Goal: Task Accomplishment & Management: Manage account settings

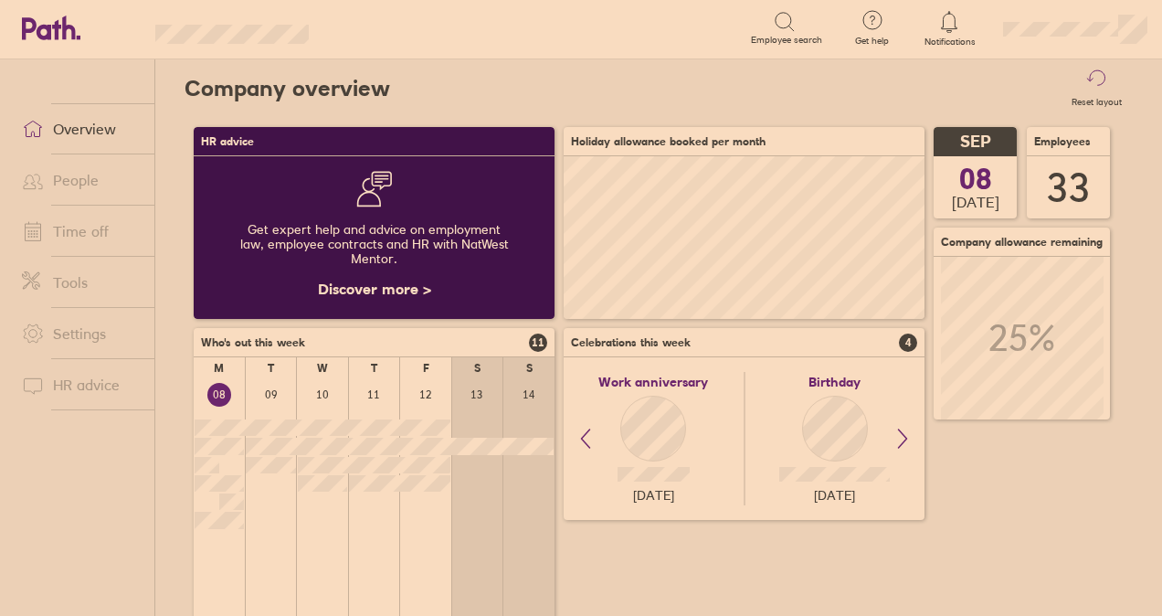
scroll to position [163, 360]
click at [77, 242] on link "Time off" at bounding box center [80, 231] width 147 height 37
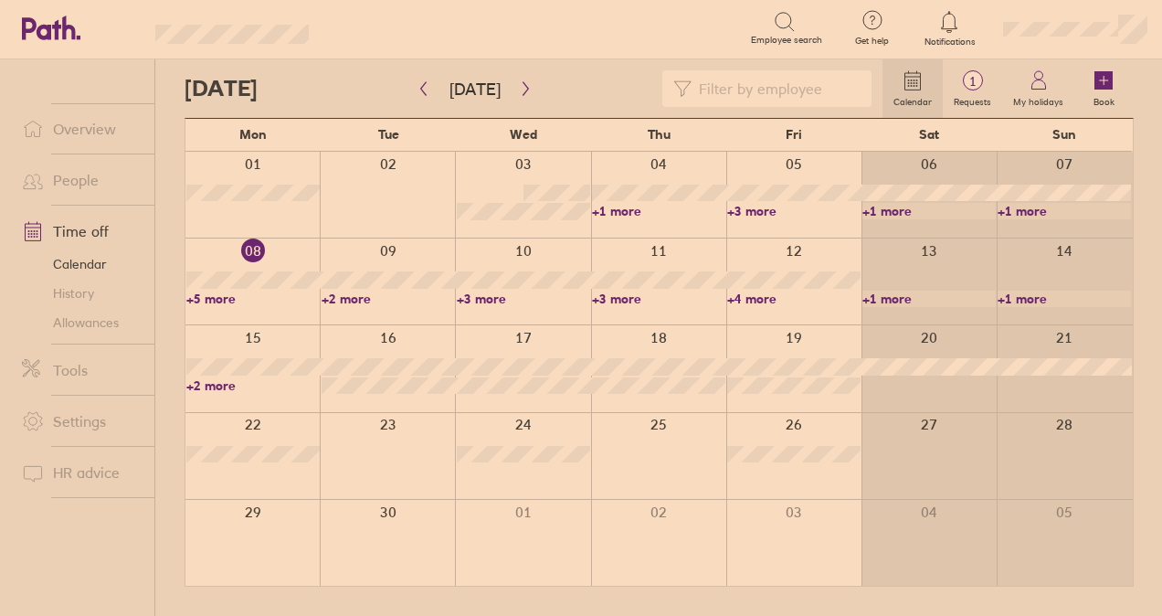
click at [214, 291] on link "+5 more" at bounding box center [252, 299] width 133 height 16
click at [138, 323] on link "Allowances" at bounding box center [80, 322] width 147 height 29
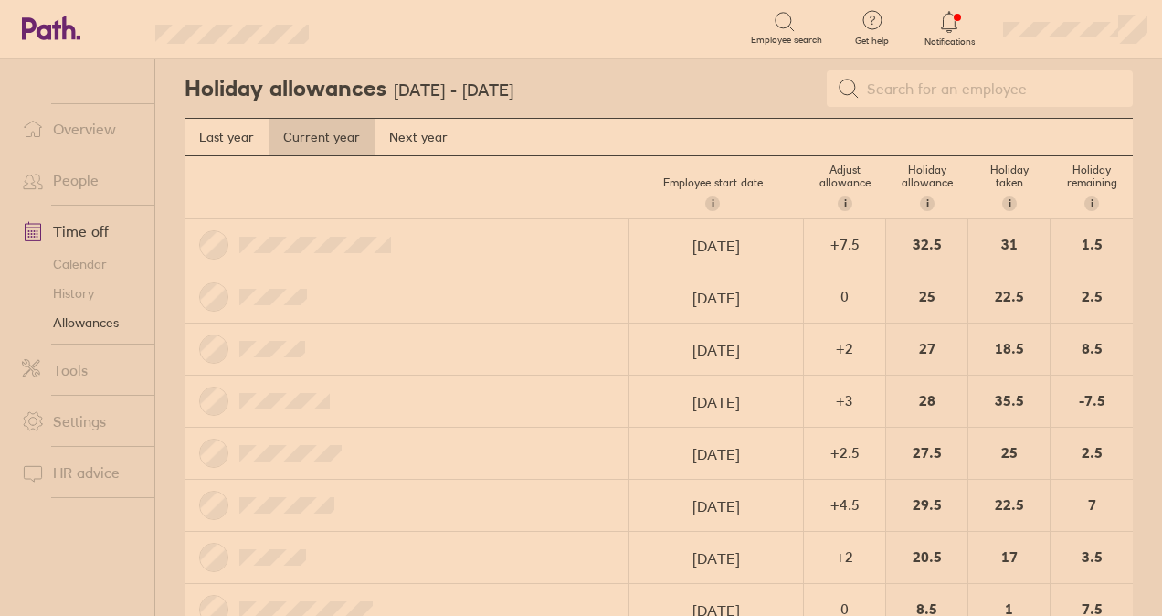
click at [84, 265] on link "Calendar" at bounding box center [80, 263] width 147 height 29
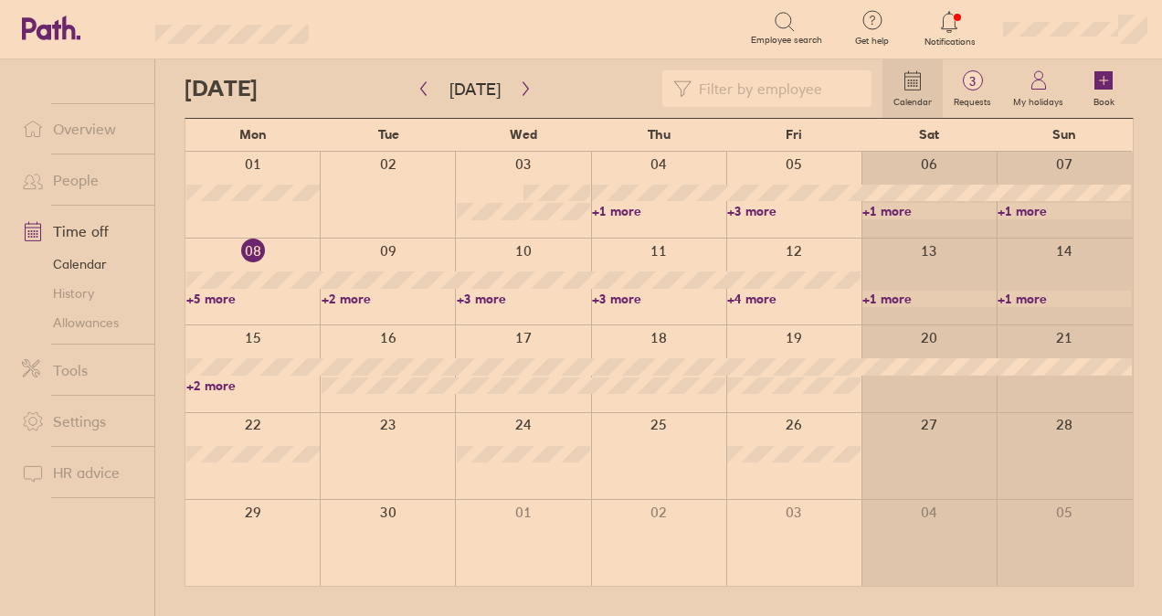
click at [205, 297] on link "+5 more" at bounding box center [252, 299] width 133 height 16
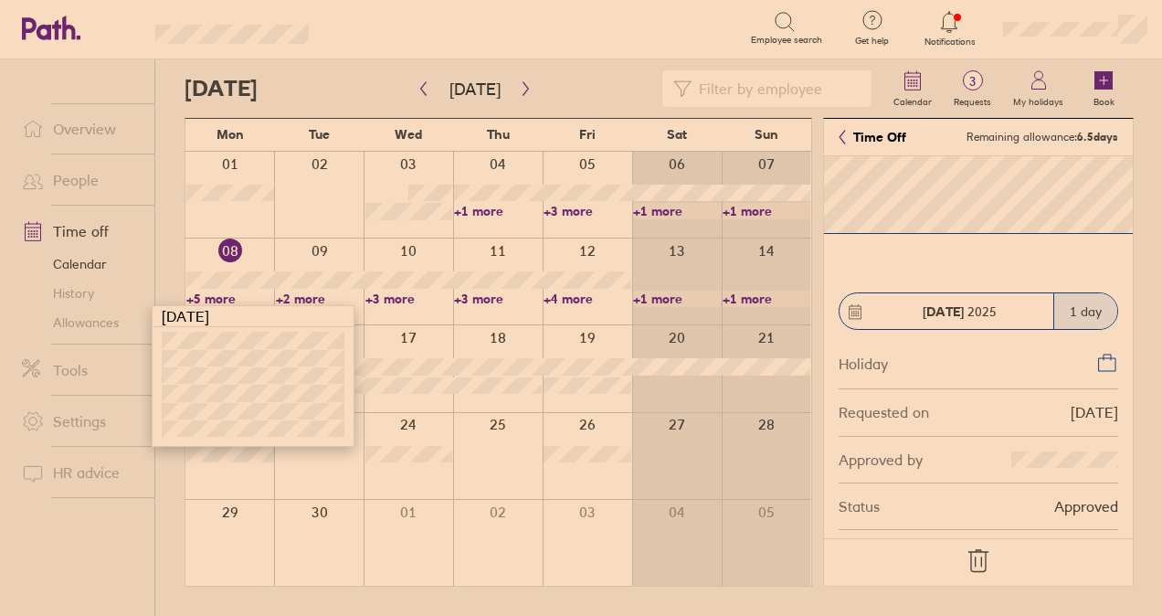
click at [976, 560] on icon at bounding box center [978, 560] width 29 height 29
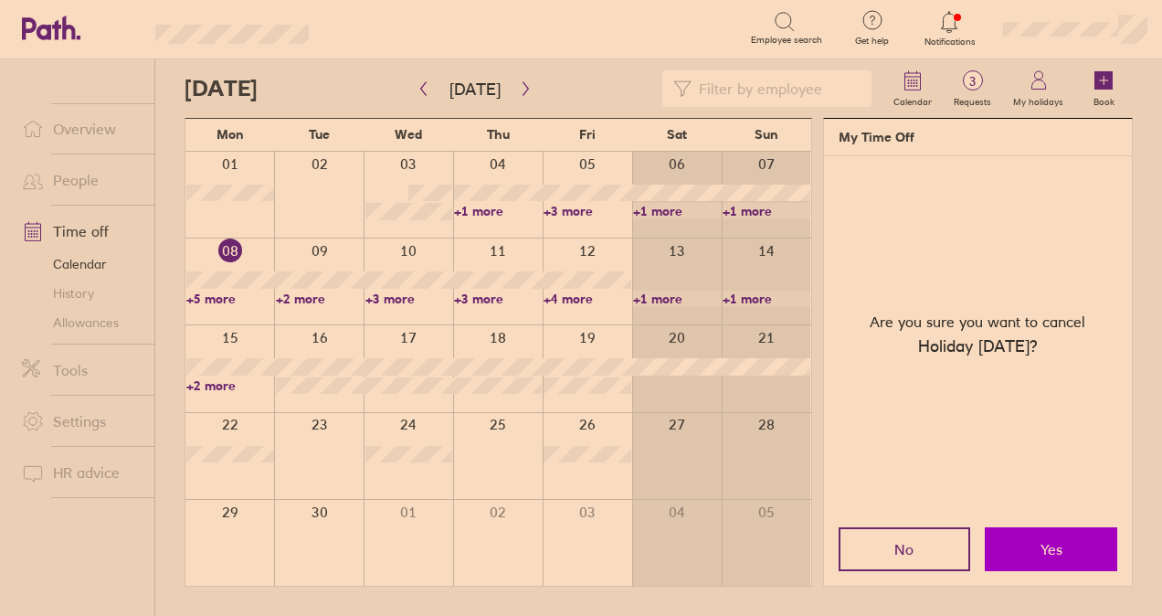
click at [1040, 563] on button "Yes" at bounding box center [1051, 549] width 132 height 44
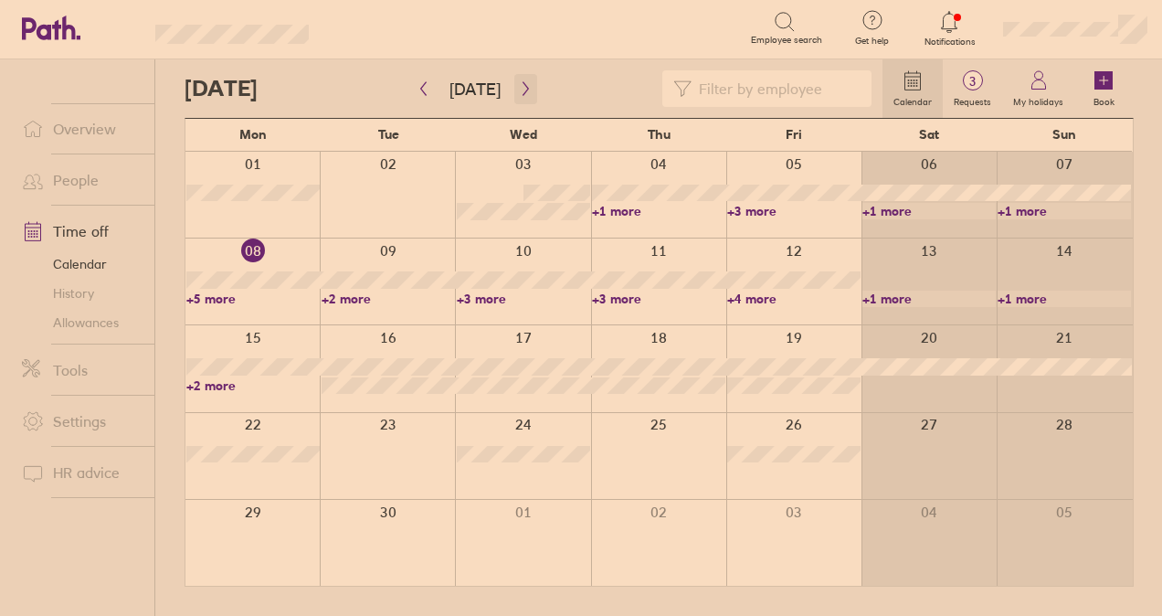
click at [522, 77] on button "button" at bounding box center [525, 89] width 23 height 30
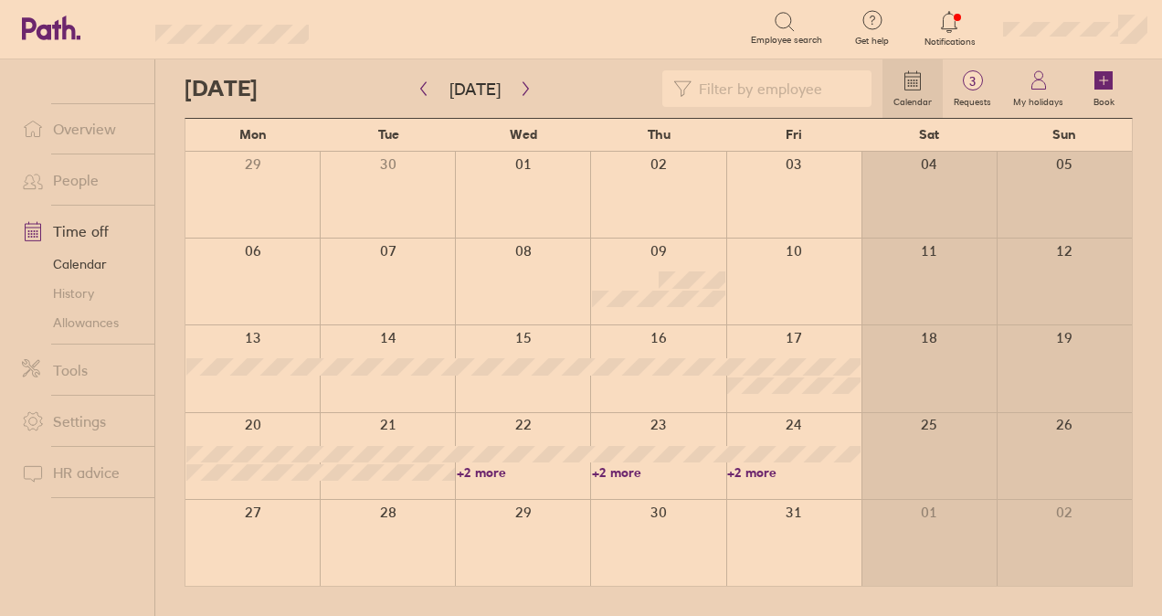
click at [1001, 108] on link "3 Requests" at bounding box center [972, 88] width 59 height 58
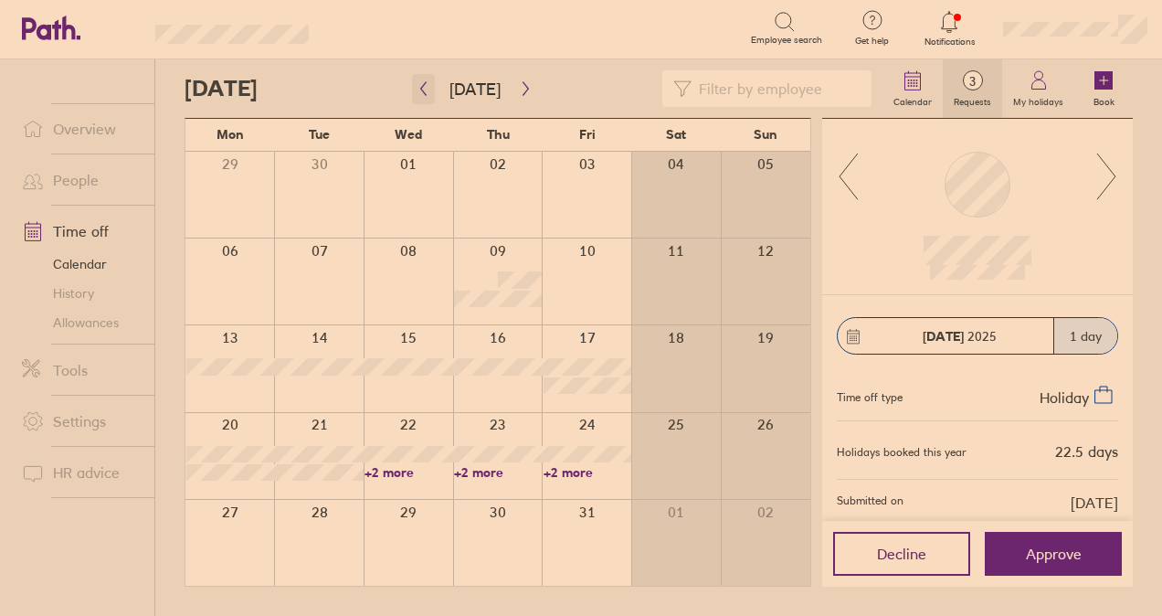
click at [420, 75] on button "button" at bounding box center [423, 89] width 23 height 30
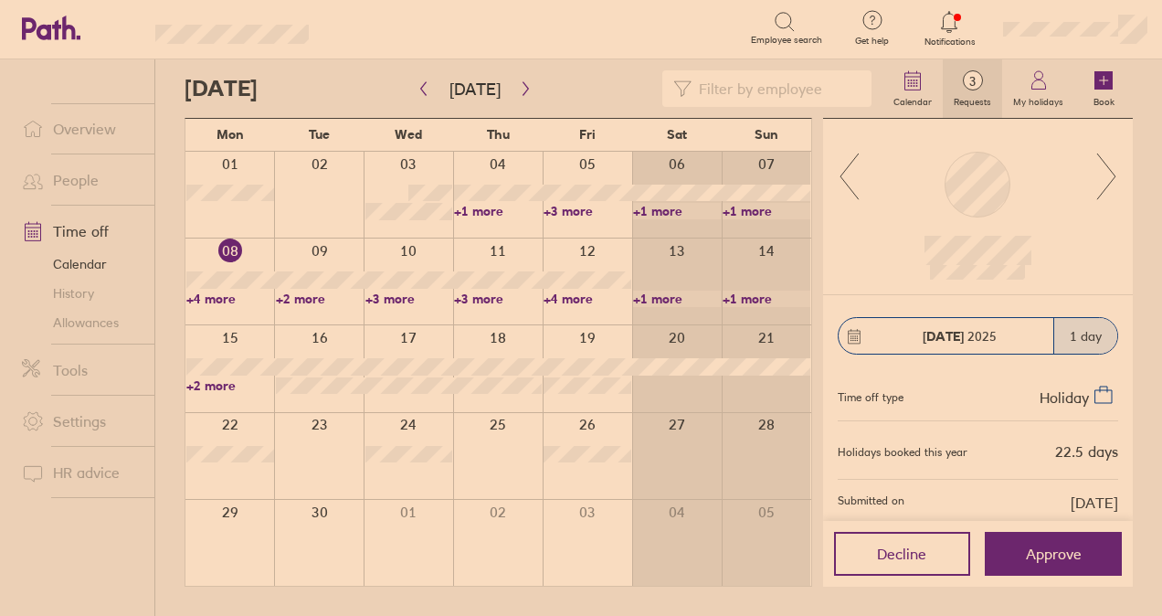
click at [569, 297] on link "+4 more" at bounding box center [588, 299] width 88 height 16
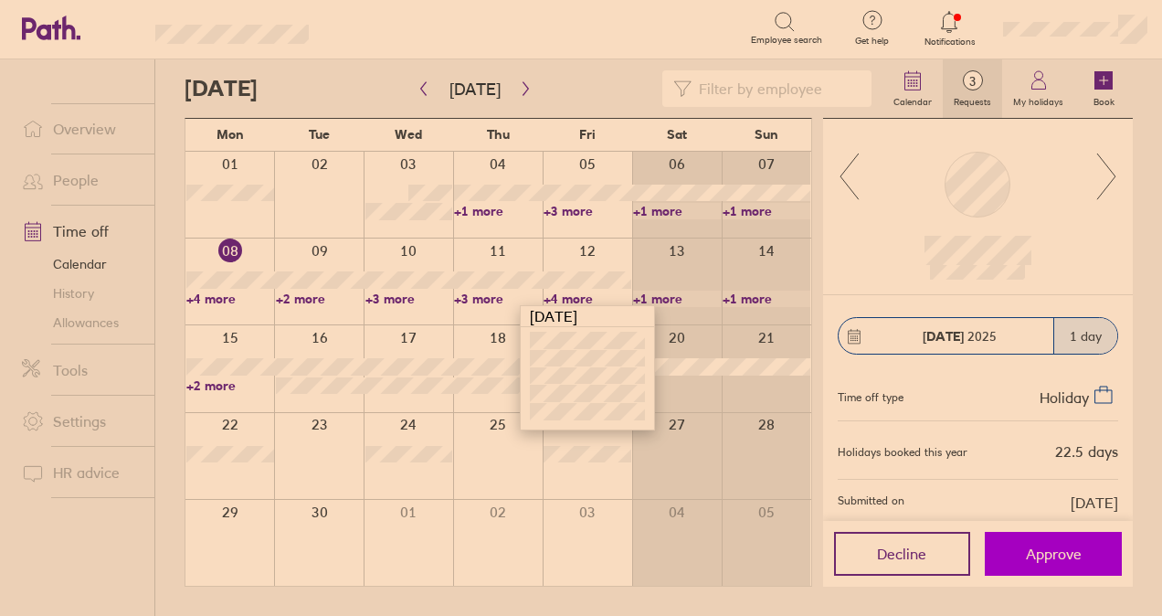
click at [1098, 550] on button "Approve" at bounding box center [1053, 554] width 137 height 44
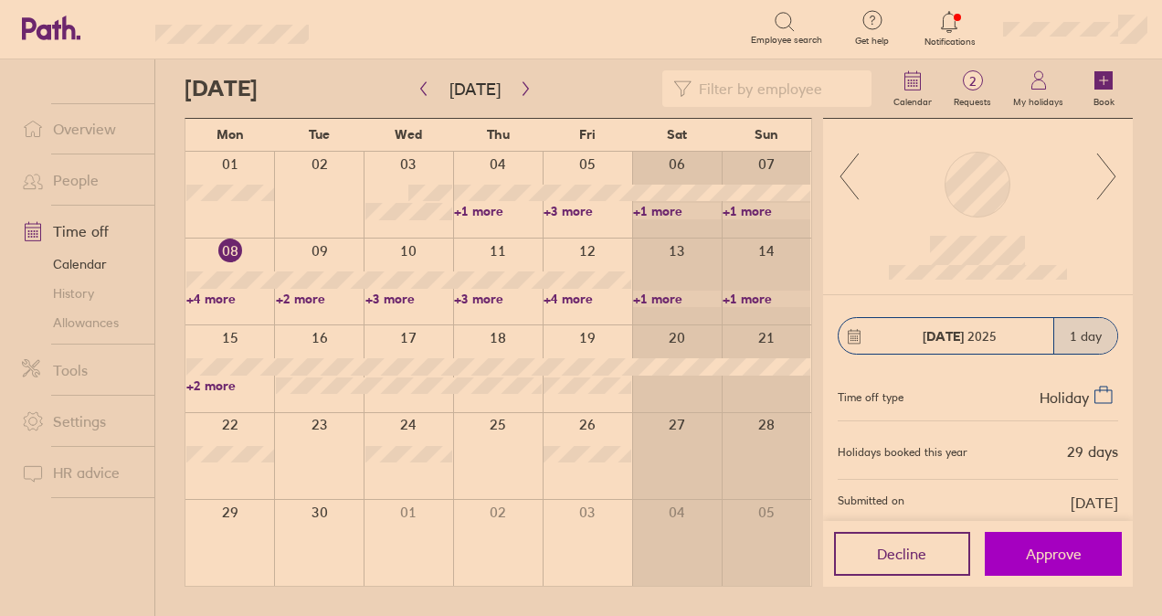
click at [1079, 538] on button "Approve" at bounding box center [1053, 554] width 137 height 44
click at [1074, 530] on div "Decline Approve" at bounding box center [978, 554] width 310 height 66
click at [1074, 545] on span "Approve" at bounding box center [1054, 553] width 56 height 16
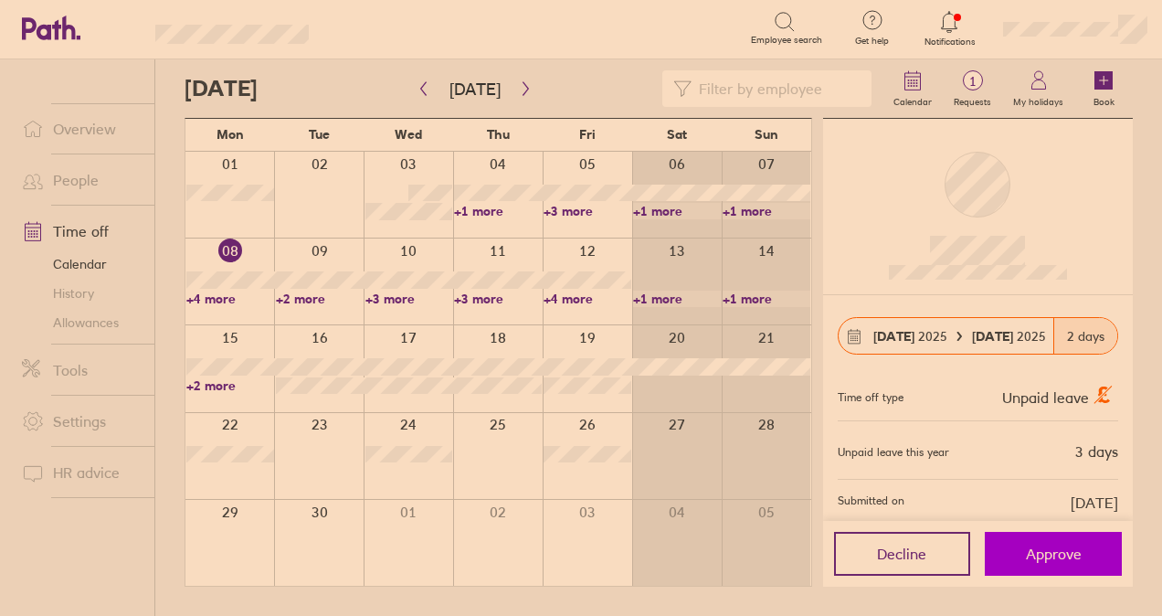
click at [1029, 539] on button "Approve" at bounding box center [1053, 554] width 137 height 44
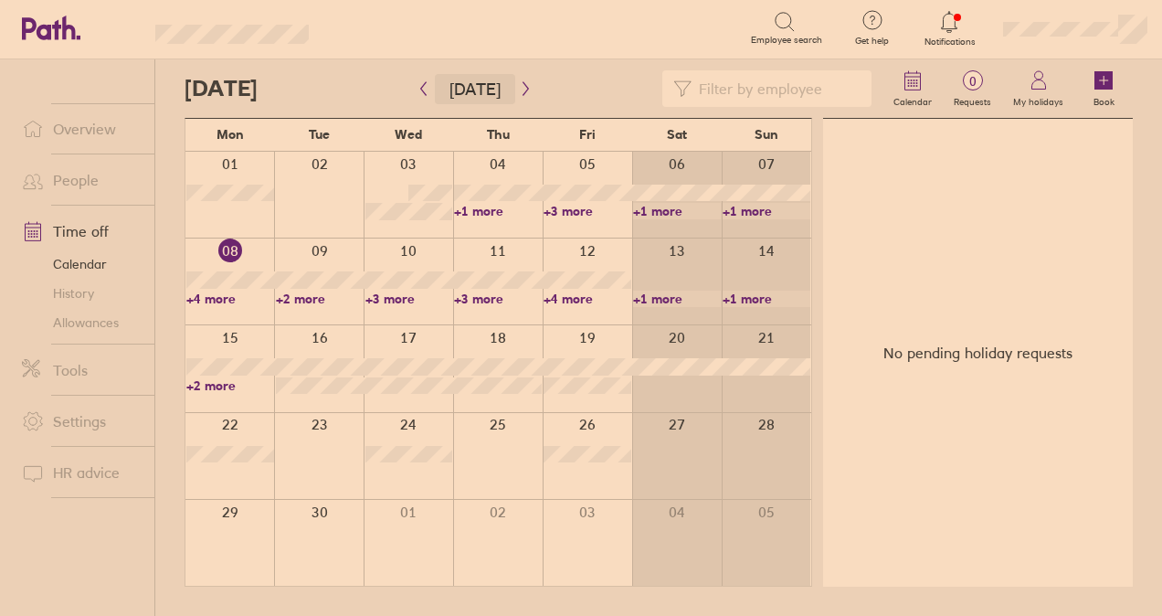
click at [504, 84] on button "Today" at bounding box center [475, 89] width 80 height 30
click at [528, 88] on button "button" at bounding box center [525, 89] width 23 height 30
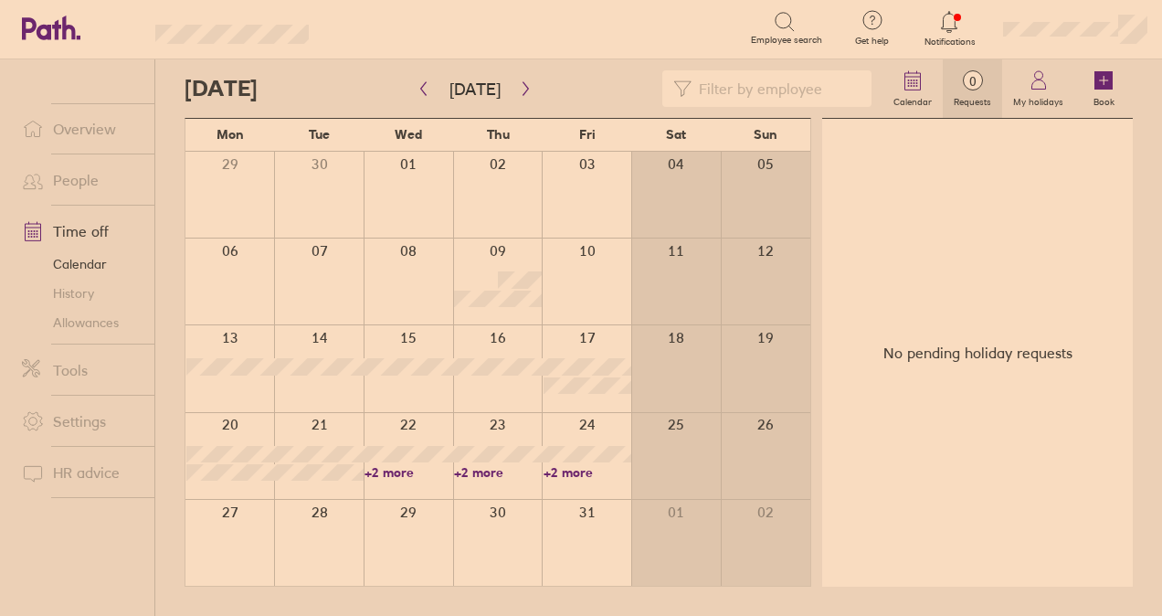
click at [397, 469] on link "+2 more" at bounding box center [409, 472] width 88 height 16
click at [112, 318] on link "Allowances" at bounding box center [80, 322] width 147 height 29
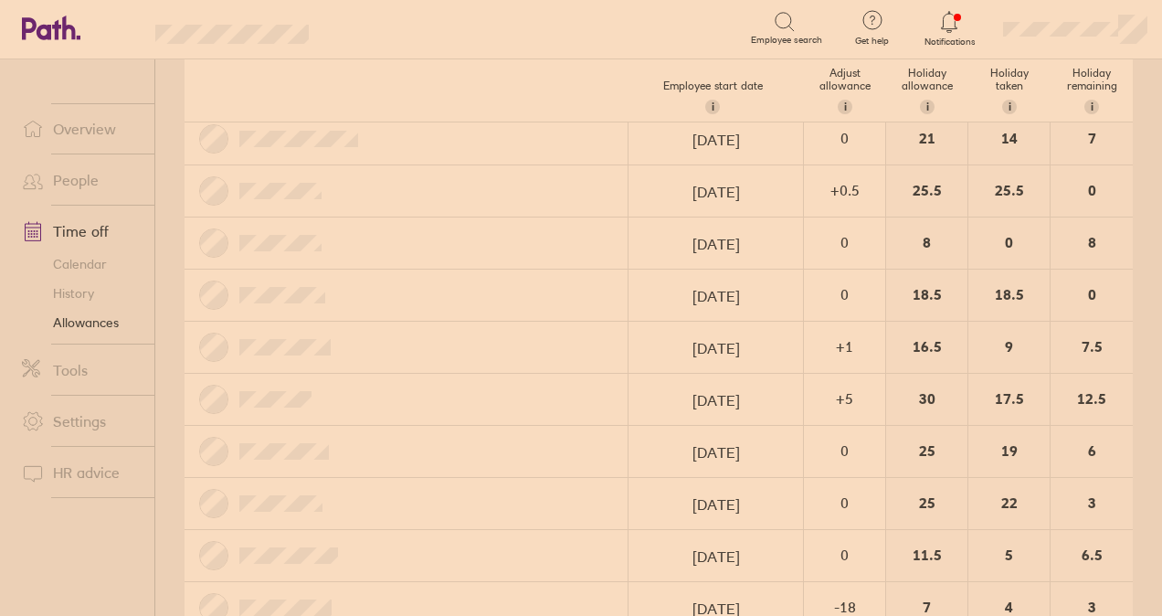
scroll to position [831, 0]
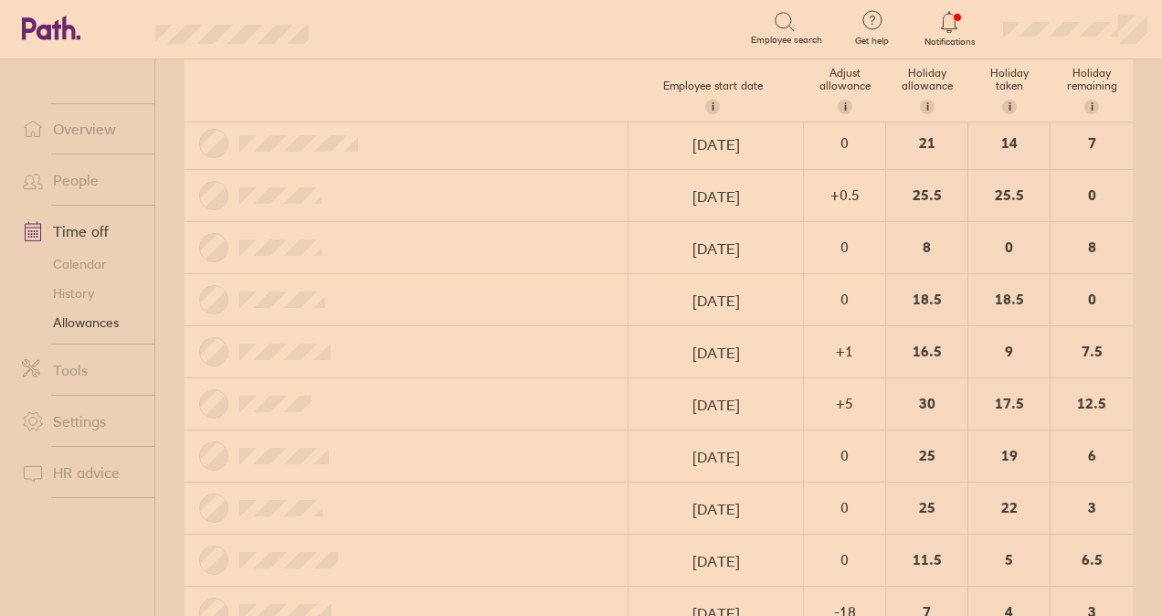
click at [405, 489] on div at bounding box center [407, 507] width 444 height 51
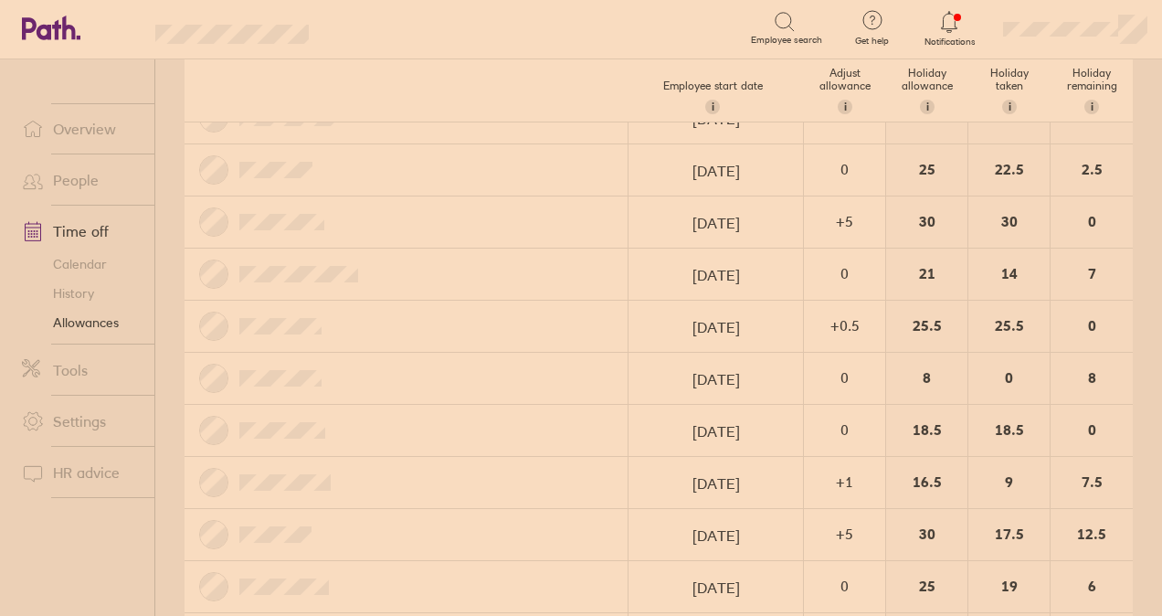
scroll to position [682, 0]
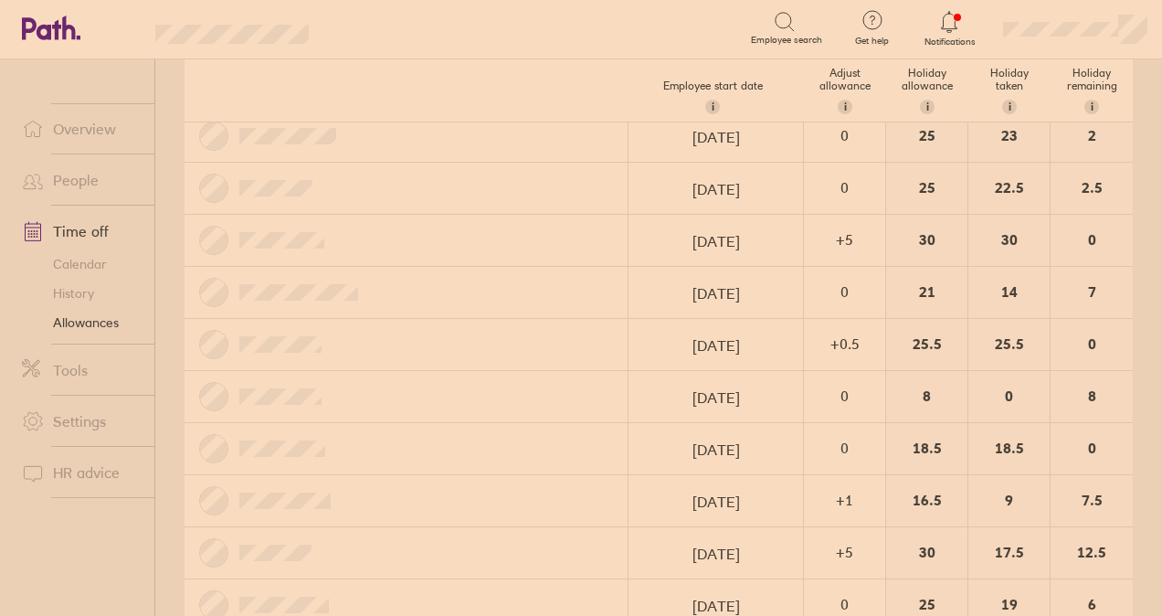
click at [88, 119] on link "Overview" at bounding box center [80, 129] width 147 height 37
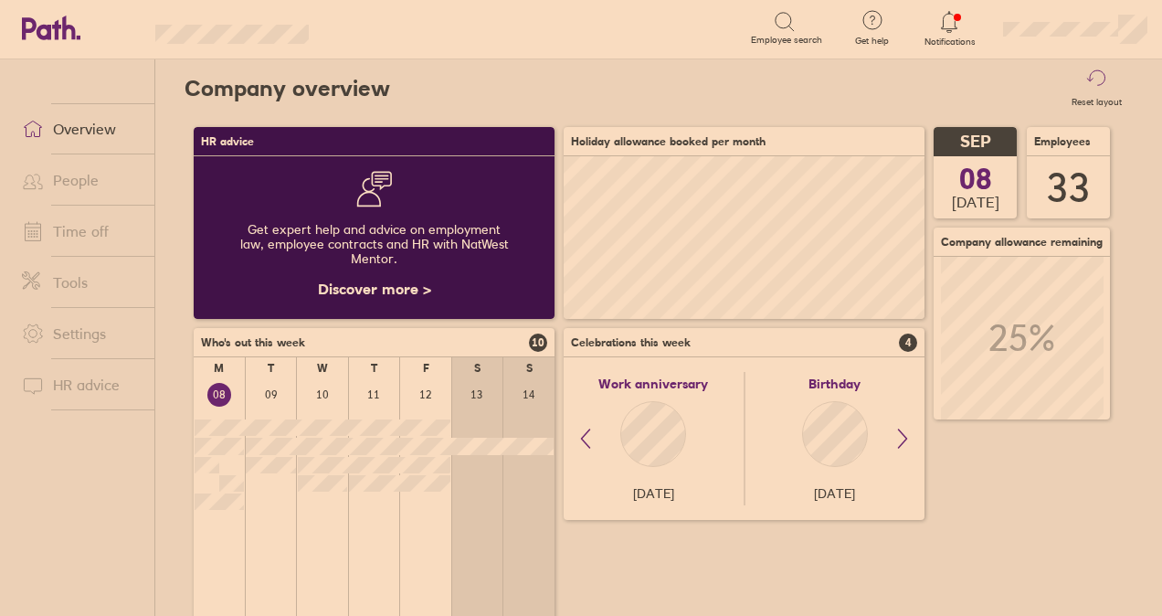
scroll to position [913509, 913509]
click at [897, 439] on icon at bounding box center [903, 439] width 22 height 22
click at [579, 435] on icon at bounding box center [586, 439] width 22 height 22
click at [99, 174] on link "People" at bounding box center [80, 180] width 147 height 37
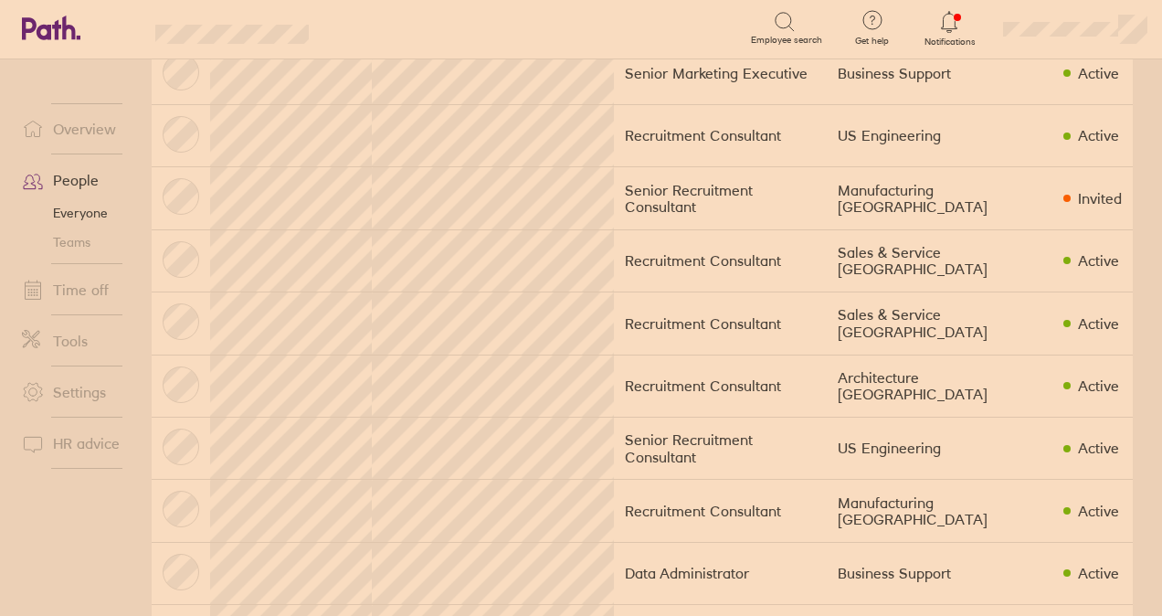
scroll to position [1635, 0]
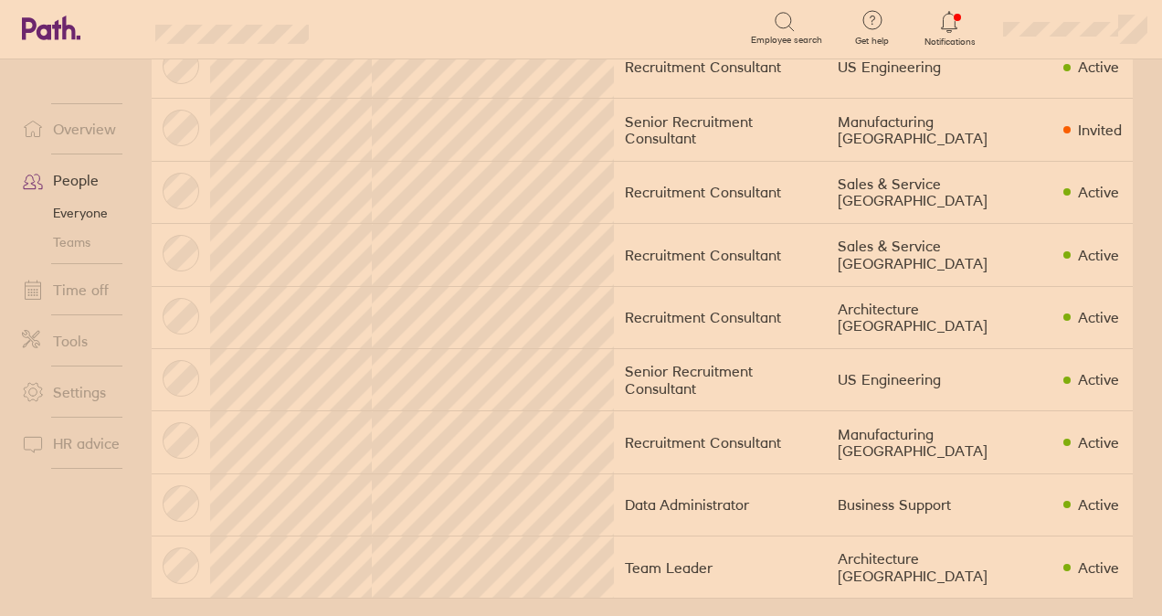
click at [952, 35] on link "Notifications" at bounding box center [949, 28] width 59 height 38
